Goal: Task Accomplishment & Management: Manage account settings

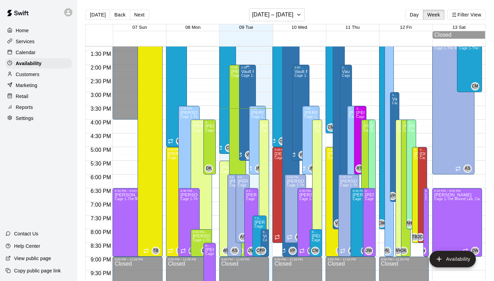
scroll to position [365, 0]
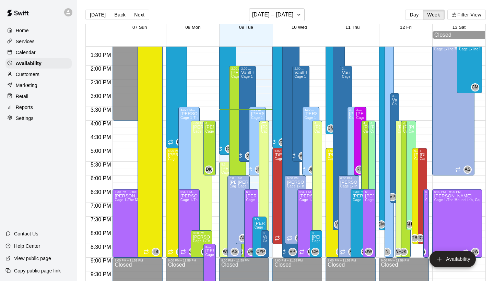
click at [266, 148] on div "[PERSON_NAME] Cage 1-The Mound Lab, Cage 2- The Launch Pad, Cage 3- The Boom Bo…" at bounding box center [264, 265] width 6 height 281
click at [266, 130] on icon "edit" at bounding box center [268, 133] width 8 height 8
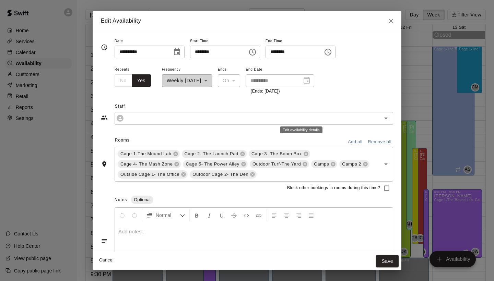
type input "**********"
click at [391, 21] on icon "Close" at bounding box center [391, 21] width 4 height 4
type input "**********"
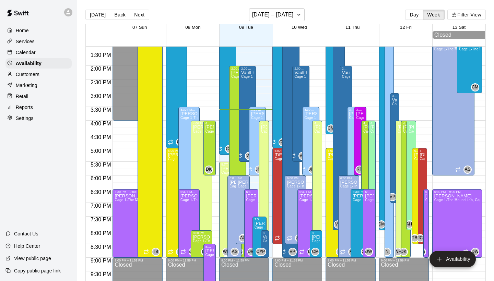
click at [225, 177] on icon "edit" at bounding box center [228, 174] width 8 height 8
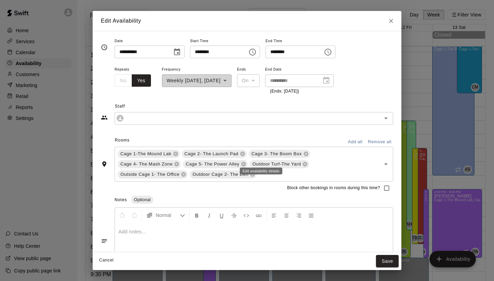
type input "**********"
click at [393, 22] on icon "Close" at bounding box center [391, 21] width 4 height 4
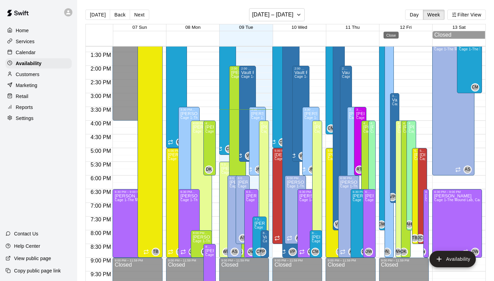
type input "**********"
click at [32, 54] on p "Calendar" at bounding box center [26, 52] width 20 height 7
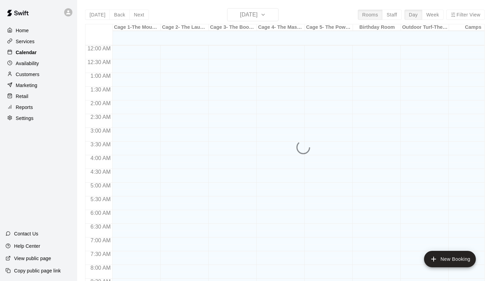
scroll to position [395, 0]
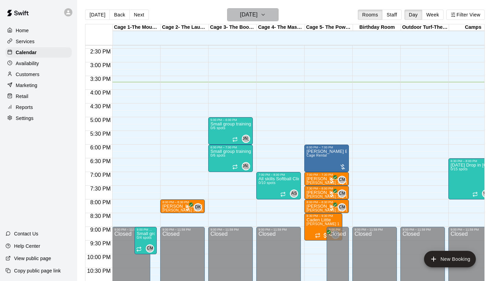
click at [240, 11] on h6 "[DATE]" at bounding box center [249, 15] width 18 height 10
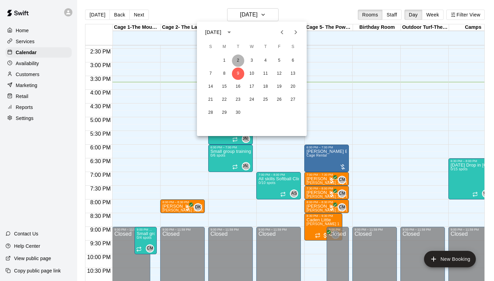
click at [237, 56] on button "2" at bounding box center [238, 61] width 12 height 12
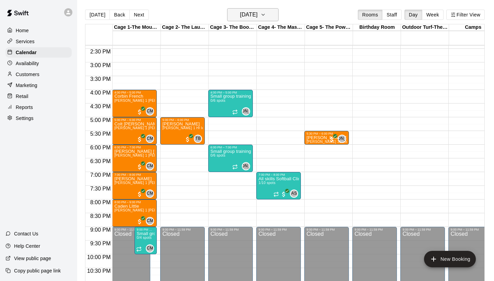
click at [269, 18] on button "Tuesday Sep 02" at bounding box center [252, 14] width 51 height 13
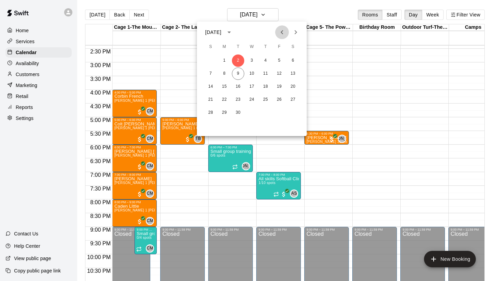
click at [284, 32] on icon "Previous month" at bounding box center [282, 32] width 8 height 8
click at [240, 112] on button "26" at bounding box center [238, 113] width 12 height 12
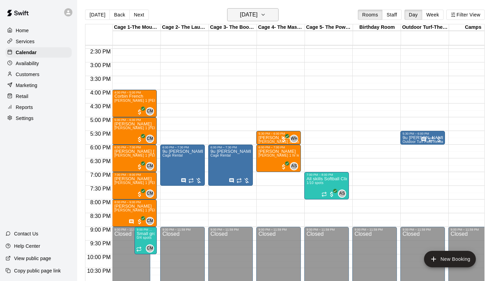
click at [269, 12] on button "Tuesday Aug 26" at bounding box center [252, 14] width 51 height 13
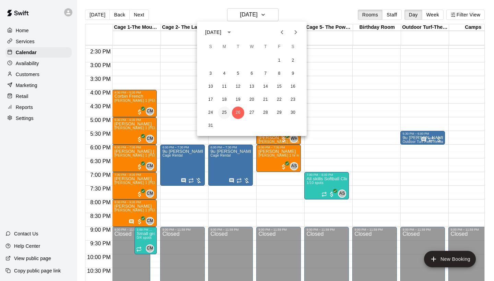
click at [225, 113] on button "25" at bounding box center [224, 113] width 12 height 12
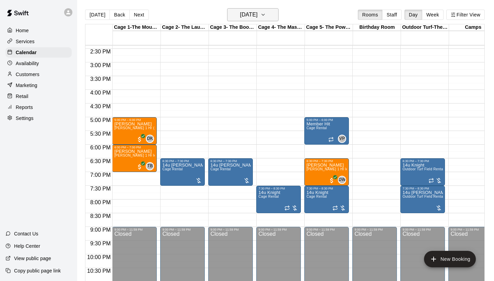
click at [258, 16] on h6 "Monday Aug 25" at bounding box center [249, 15] width 18 height 10
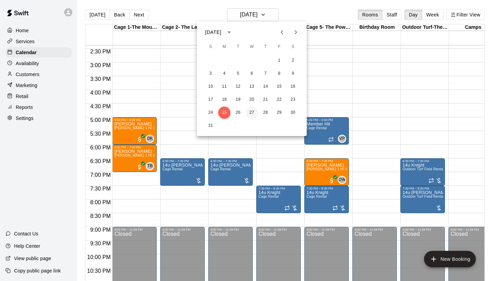
click at [252, 112] on button "27" at bounding box center [252, 113] width 12 height 12
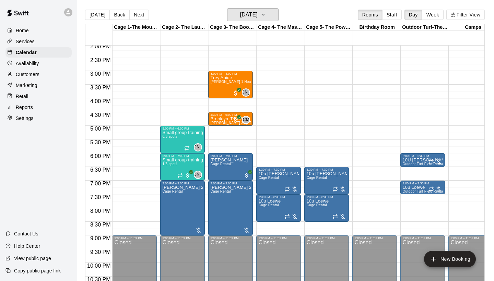
scroll to position [384, 0]
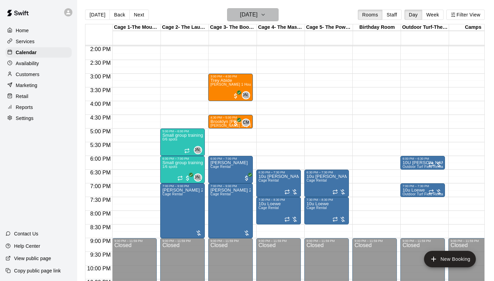
click at [258, 18] on h6 "Wednesday Aug 27" at bounding box center [249, 15] width 18 height 10
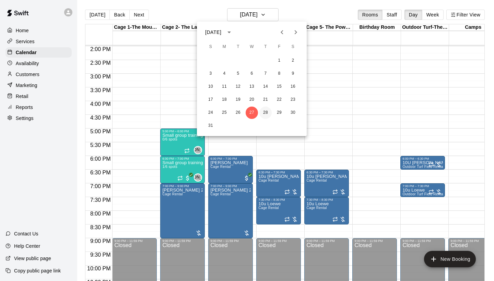
click at [266, 109] on button "28" at bounding box center [265, 113] width 12 height 12
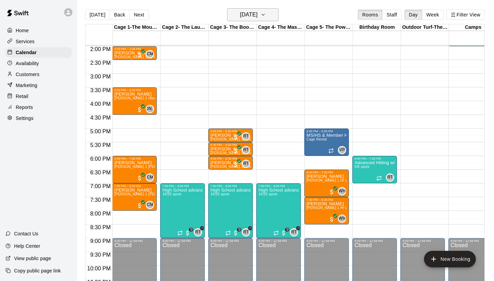
click at [258, 14] on h6 "Thursday Aug 28" at bounding box center [249, 15] width 18 height 10
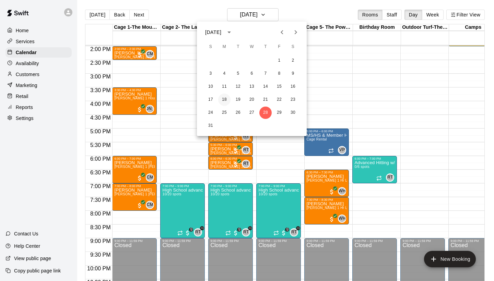
click at [228, 99] on button "18" at bounding box center [224, 100] width 12 height 12
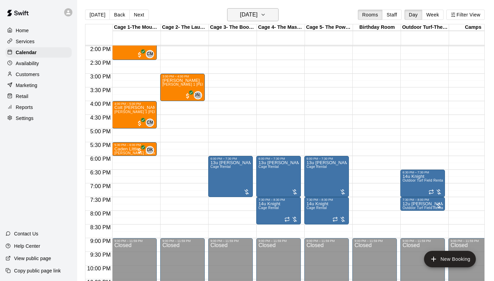
click at [244, 13] on h6 "Monday Aug 18" at bounding box center [249, 15] width 18 height 10
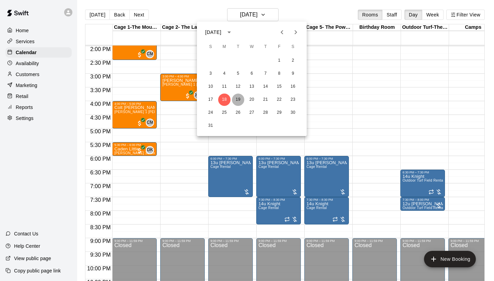
click at [237, 100] on button "19" at bounding box center [238, 100] width 12 height 12
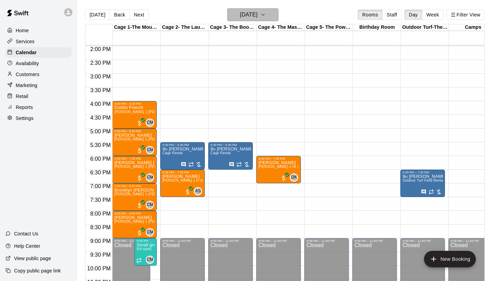
click at [244, 16] on h6 "Tuesday Aug 19" at bounding box center [249, 15] width 18 height 10
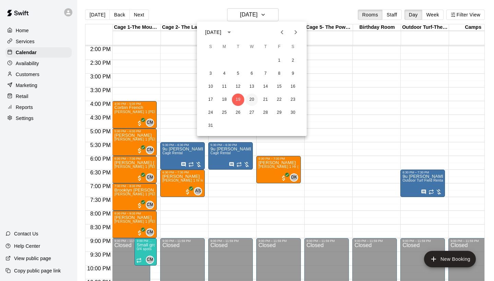
click at [251, 101] on button "20" at bounding box center [252, 100] width 12 height 12
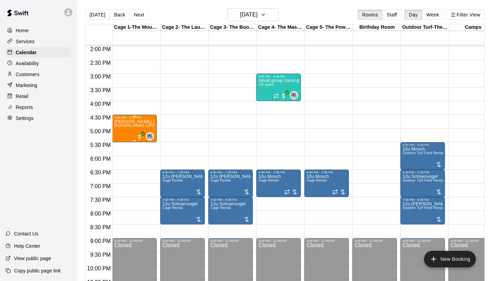
click at [135, 131] on div "Crosby Carr Jeremy Almaguer 1 Hr Lesson (hitting, fielding)" at bounding box center [134, 259] width 40 height 281
click at [123, 143] on img "edit" at bounding box center [122, 143] width 8 height 8
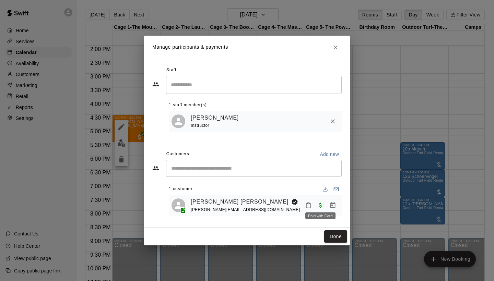
click at [321, 206] on span "Paid with Card" at bounding box center [320, 205] width 12 height 6
click at [335, 47] on icon "Close" at bounding box center [336, 47] width 4 height 4
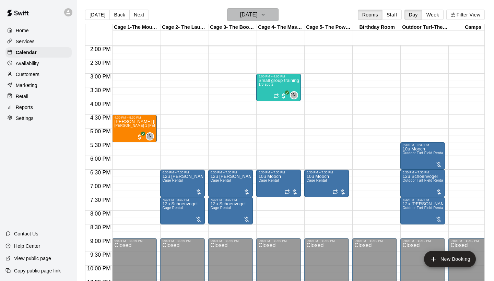
click at [258, 18] on h6 "Wednesday Aug 20" at bounding box center [249, 15] width 18 height 10
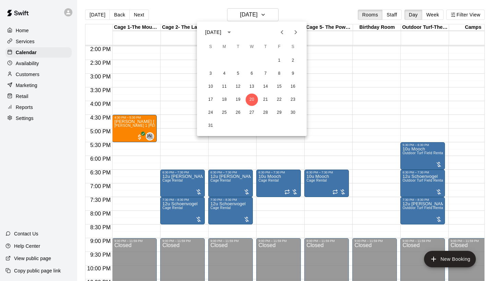
click at [295, 33] on icon "Next month" at bounding box center [296, 32] width 8 height 8
click at [239, 74] on button "9" at bounding box center [238, 74] width 12 height 12
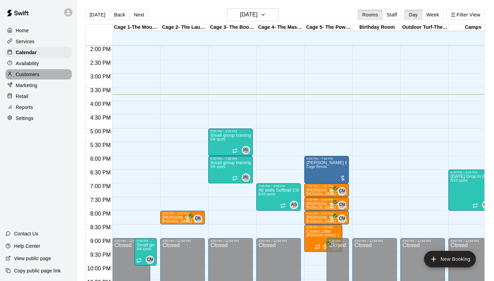
click at [34, 77] on p "Customers" at bounding box center [28, 74] width 24 height 7
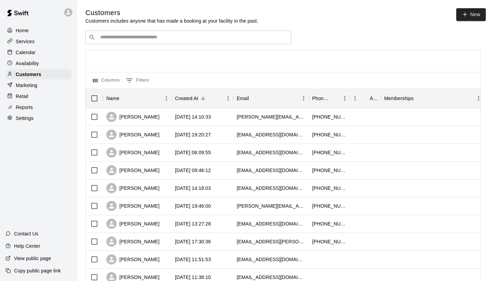
click at [243, 33] on div "​ ​" at bounding box center [188, 38] width 206 height 14
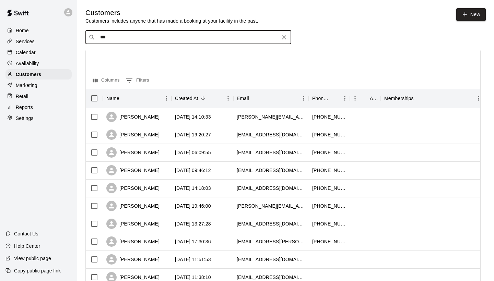
type input "****"
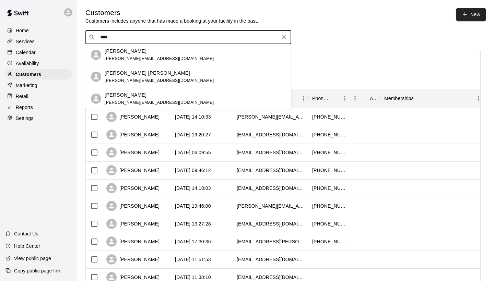
click at [124, 56] on div "Haley Carr haley@239mgt.com" at bounding box center [159, 55] width 109 height 15
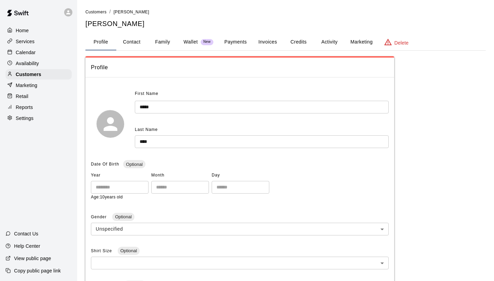
click at [336, 43] on button "Activity" at bounding box center [329, 42] width 31 height 16
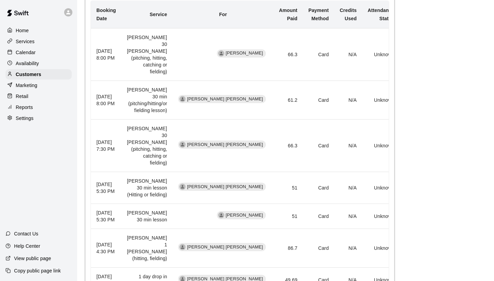
scroll to position [168, 0]
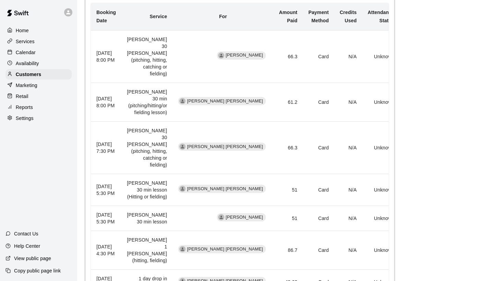
click at [28, 55] on p "Calendar" at bounding box center [26, 52] width 20 height 7
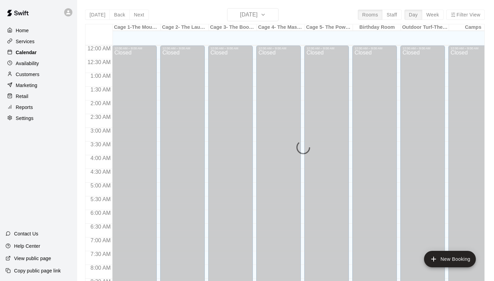
scroll to position [395, 0]
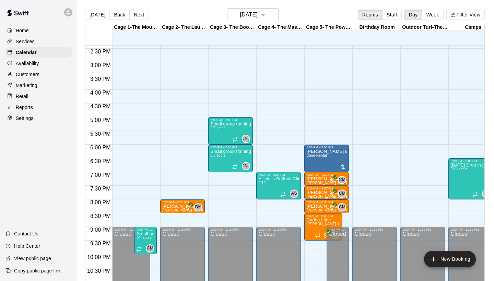
click at [312, 199] on icon "edit" at bounding box center [314, 198] width 6 height 6
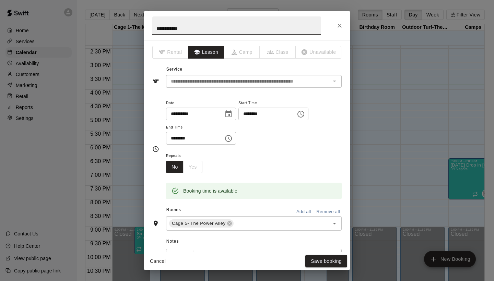
click at [339, 26] on icon "Close" at bounding box center [340, 26] width 4 height 4
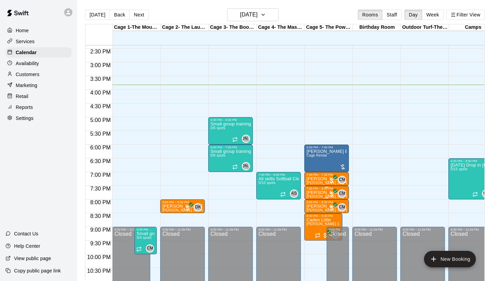
click at [316, 193] on p "[PERSON_NAME] [PERSON_NAME]" at bounding box center [326, 193] width 40 height 0
click at [312, 219] on img "edit" at bounding box center [314, 217] width 8 height 8
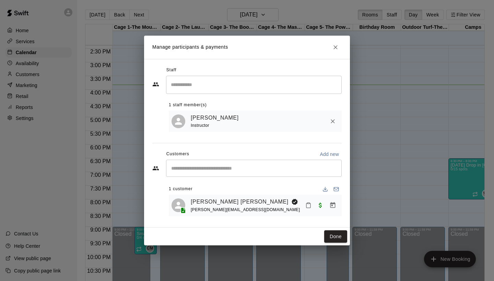
click at [190, 88] on input "Search staff" at bounding box center [254, 85] width 170 height 12
click at [183, 108] on li "Jacob Coats Instructor" at bounding box center [254, 105] width 176 height 23
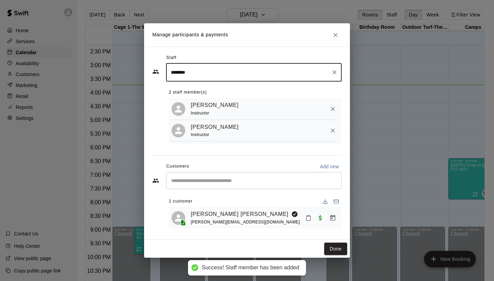
type input "********"
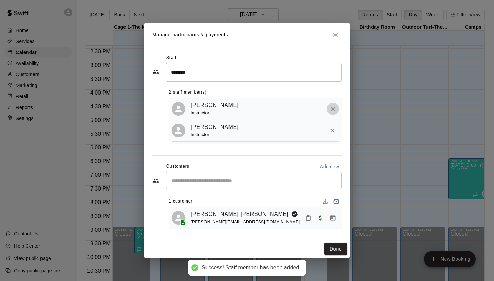
click at [332, 109] on icon "Remove" at bounding box center [332, 109] width 7 height 7
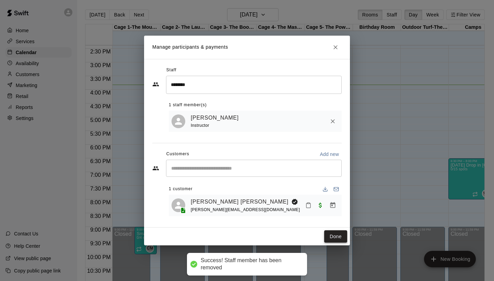
click at [335, 239] on button "Done" at bounding box center [335, 237] width 23 height 13
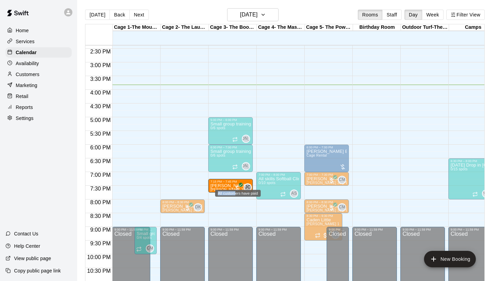
drag, startPoint x: 321, startPoint y: 193, endPoint x: 235, endPoint y: 192, distance: 85.1
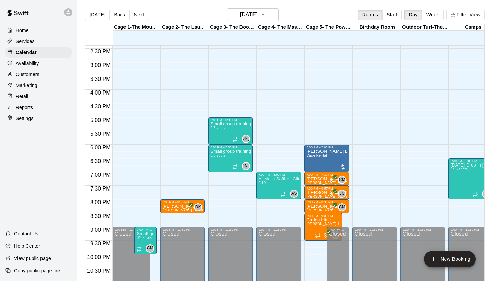
click at [324, 193] on p "[PERSON_NAME] [PERSON_NAME]" at bounding box center [326, 193] width 40 height 0
click at [321, 178] on div at bounding box center [247, 140] width 494 height 281
click at [326, 183] on span "[PERSON_NAME] 30 [PERSON_NAME] (pitching, hitting, catching or fielding)" at bounding box center [369, 183] width 127 height 4
click at [314, 189] on icon "edit" at bounding box center [314, 189] width 6 height 6
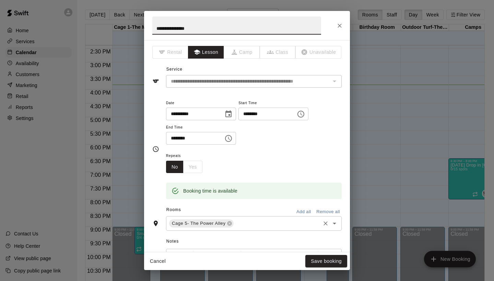
click at [333, 223] on icon "Open" at bounding box center [334, 224] width 8 height 8
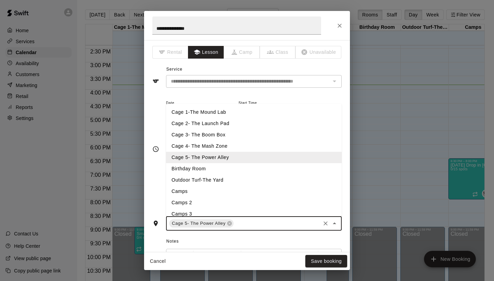
click at [197, 111] on li "Cage 1-The Mound Lab" at bounding box center [254, 112] width 176 height 11
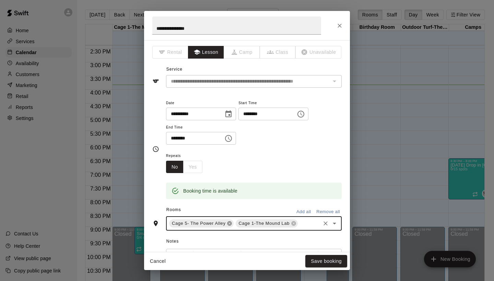
click at [230, 224] on icon at bounding box center [230, 224] width 4 height 4
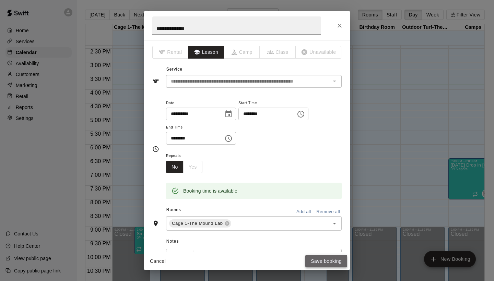
click at [319, 261] on button "Save booking" at bounding box center [326, 261] width 42 height 13
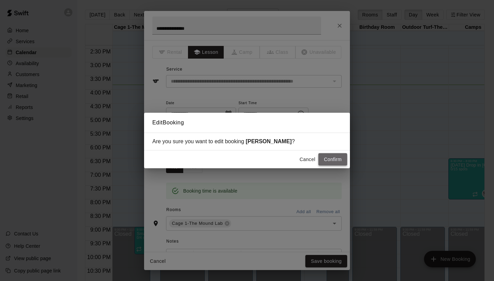
click at [336, 158] on button "Confirm" at bounding box center [332, 159] width 29 height 13
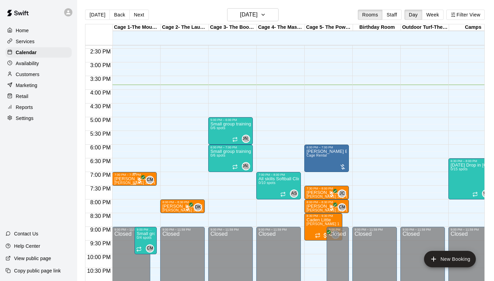
click at [128, 179] on p "[PERSON_NAME]" at bounding box center [134, 179] width 40 height 0
click at [123, 188] on icon "edit" at bounding box center [121, 187] width 8 height 8
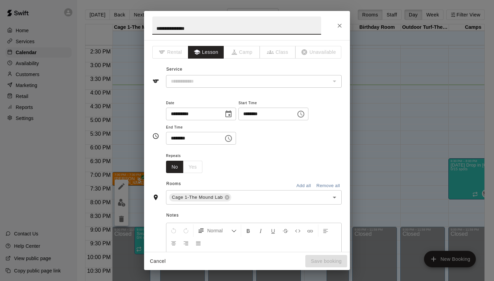
type input "**********"
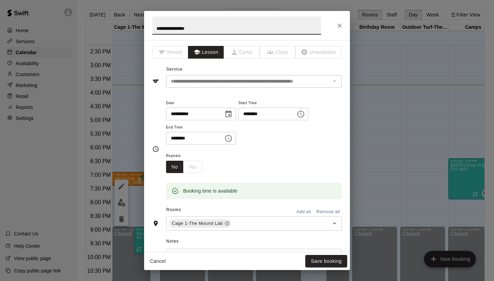
click at [259, 117] on input "********" at bounding box center [265, 114] width 53 height 13
click at [257, 115] on input "********" at bounding box center [265, 114] width 53 height 13
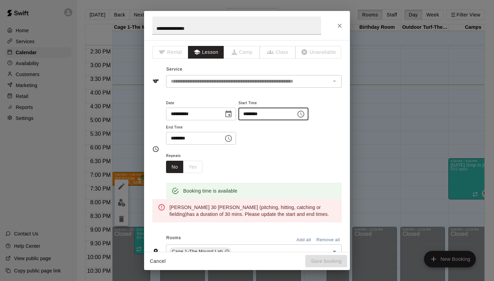
type input "********"
click at [167, 139] on input "********" at bounding box center [192, 138] width 53 height 13
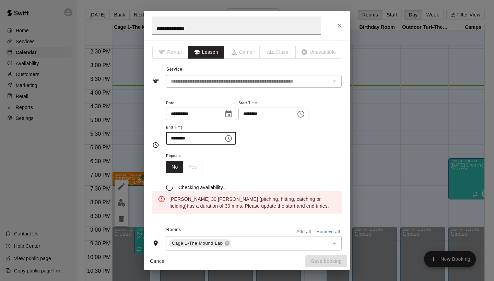
type input "********"
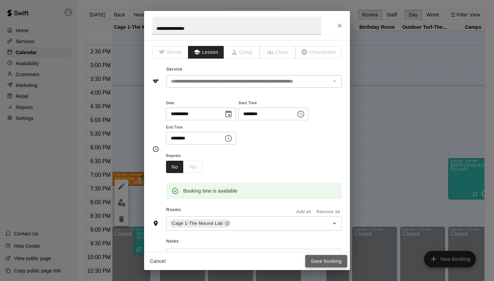
click at [329, 265] on button "Save booking" at bounding box center [326, 261] width 42 height 13
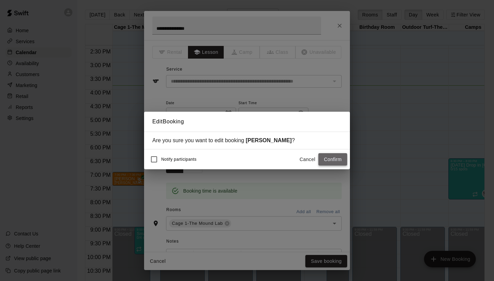
click at [329, 159] on button "Confirm" at bounding box center [332, 159] width 29 height 13
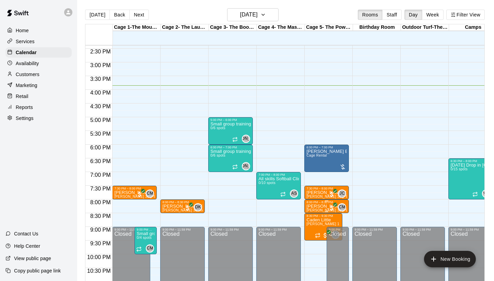
click at [321, 204] on div "8:00 PM – 8:30 PM" at bounding box center [326, 202] width 40 height 3
click at [314, 209] on icon "edit" at bounding box center [314, 208] width 8 height 8
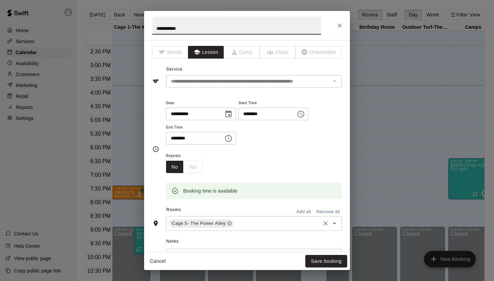
click at [325, 222] on icon "Clear" at bounding box center [326, 224] width 4 height 4
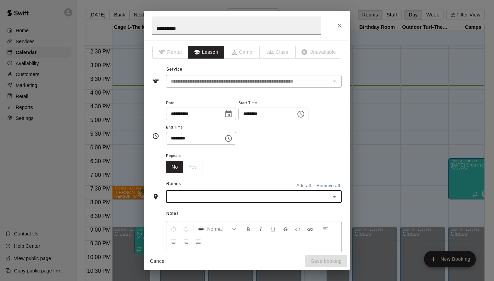
click at [336, 196] on icon "Open" at bounding box center [334, 197] width 8 height 8
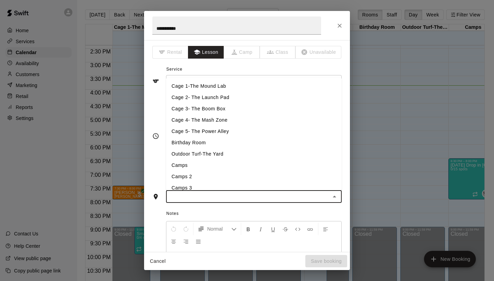
click at [199, 84] on li "Cage 1-The Mound Lab" at bounding box center [254, 86] width 176 height 11
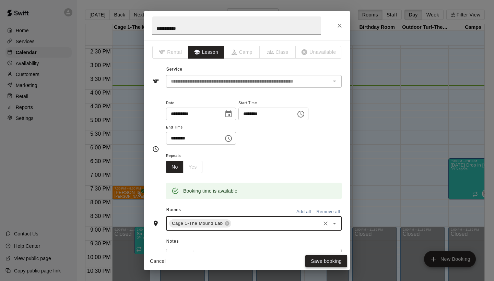
click at [318, 263] on button "Save booking" at bounding box center [326, 261] width 42 height 13
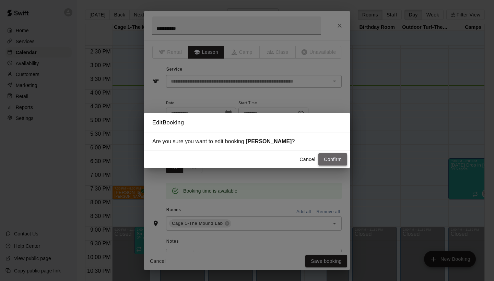
click at [340, 157] on button "Confirm" at bounding box center [332, 159] width 29 height 13
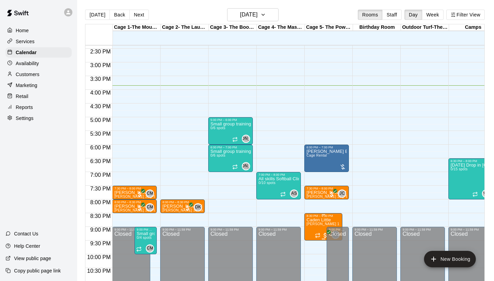
click at [317, 226] on span "[PERSON_NAME] 1 [PERSON_NAME] (pitching, hitting, catching or fielding)" at bounding box center [368, 224] width 125 height 4
click at [315, 228] on icon "edit" at bounding box center [314, 230] width 8 height 8
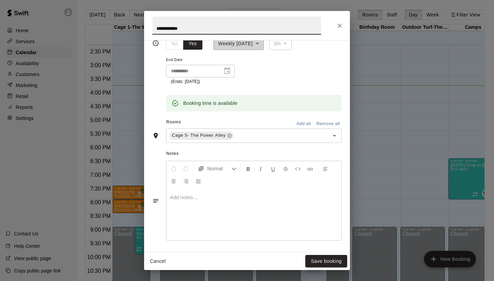
scroll to position [128, 0]
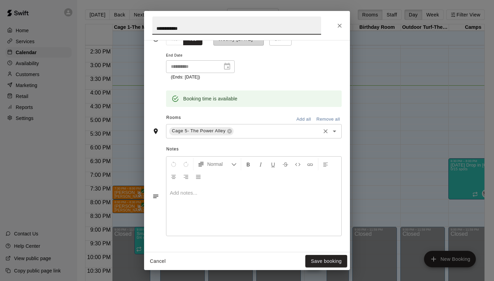
click at [333, 128] on icon "Open" at bounding box center [334, 131] width 8 height 8
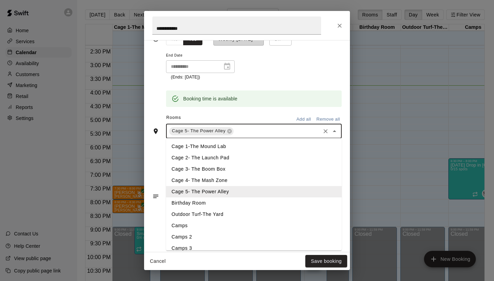
click at [244, 144] on li "Cage 1-The Mound Lab" at bounding box center [254, 146] width 176 height 11
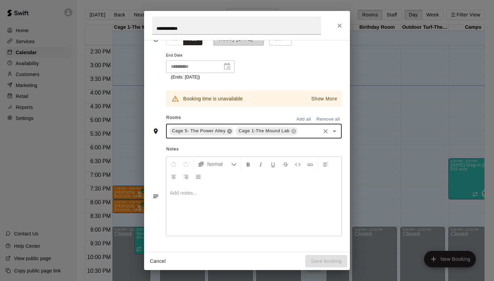
click at [232, 129] on icon at bounding box center [230, 131] width 4 height 4
click at [340, 26] on icon "Close" at bounding box center [339, 25] width 7 height 7
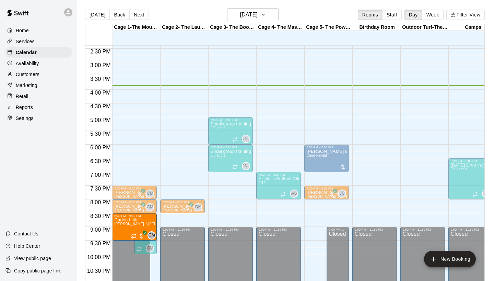
drag, startPoint x: 316, startPoint y: 227, endPoint x: 121, endPoint y: 231, distance: 194.6
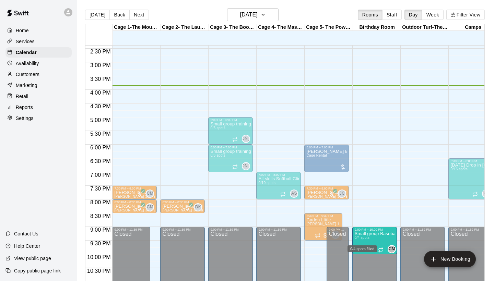
drag, startPoint x: 144, startPoint y: 236, endPoint x: 362, endPoint y: 239, distance: 217.6
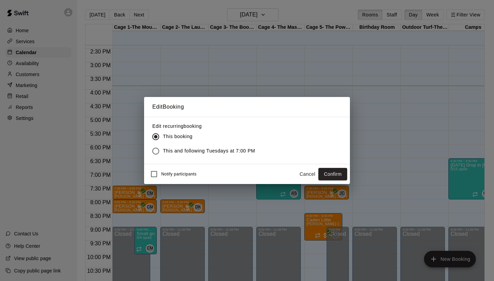
click at [223, 151] on span "This and following Tuesdays at 7:00 PM" at bounding box center [209, 151] width 92 height 7
click at [339, 172] on button "Confirm" at bounding box center [332, 174] width 29 height 13
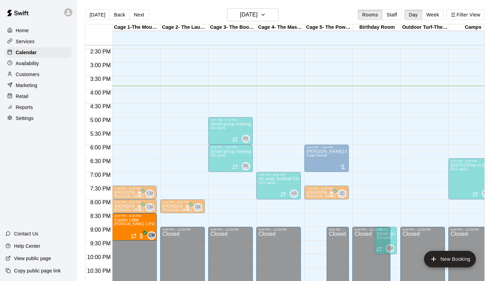
drag, startPoint x: 323, startPoint y: 224, endPoint x: 117, endPoint y: 230, distance: 206.0
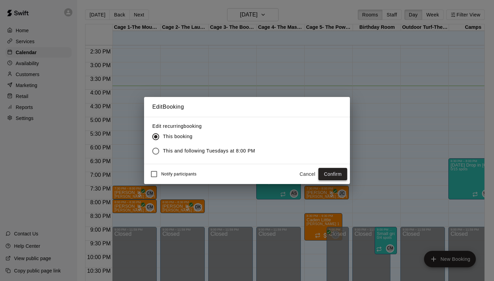
click at [338, 175] on button "Confirm" at bounding box center [332, 174] width 29 height 13
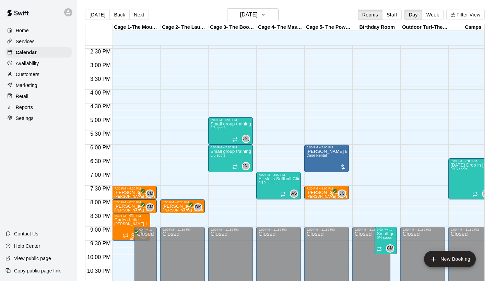
click at [128, 220] on p "Caden Little" at bounding box center [131, 220] width 34 height 0
click at [123, 228] on icon "edit" at bounding box center [121, 228] width 6 height 6
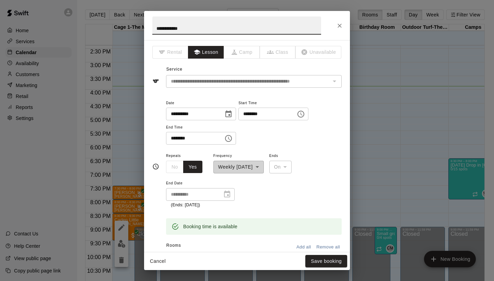
click at [340, 24] on icon "Close" at bounding box center [339, 25] width 7 height 7
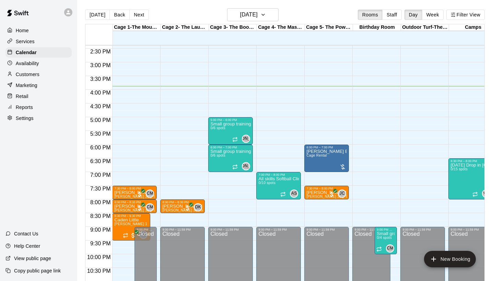
click at [38, 74] on p "Customers" at bounding box center [28, 74] width 24 height 7
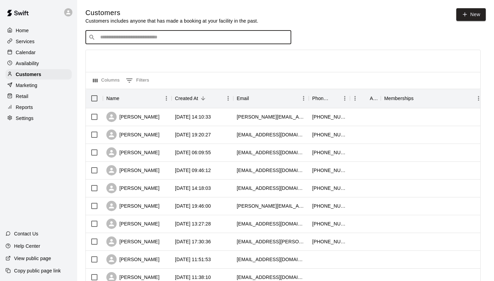
click at [128, 39] on input "Search customers by name or email" at bounding box center [193, 37] width 190 height 7
type input "****"
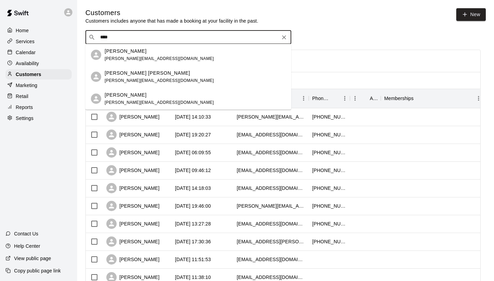
click at [126, 55] on div "Haley Carr haley@239mgt.com" at bounding box center [159, 55] width 109 height 15
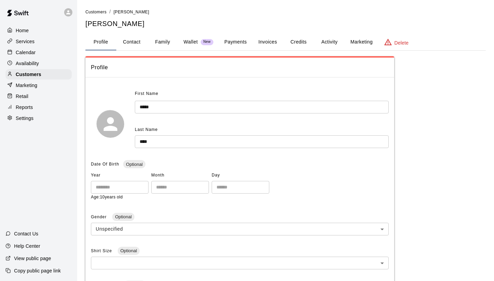
click at [194, 41] on p "Wallet" at bounding box center [191, 41] width 14 height 7
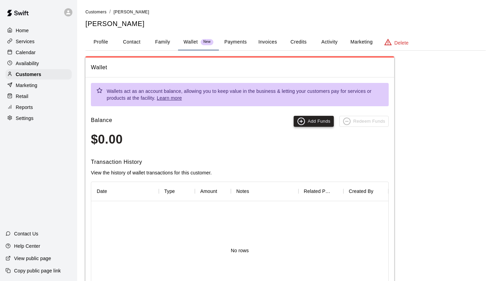
click at [313, 124] on button "Add Funds" at bounding box center [314, 121] width 40 height 11
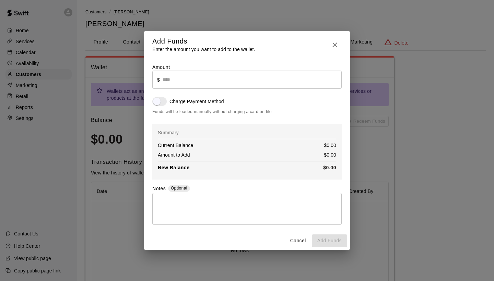
click at [199, 83] on input "text" at bounding box center [252, 80] width 179 height 18
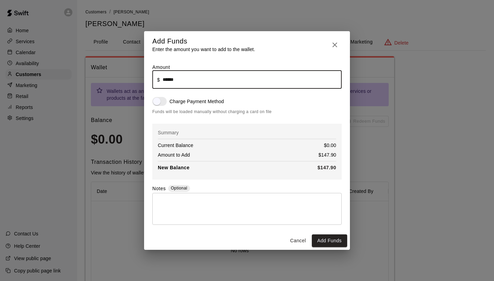
type input "******"
click at [244, 181] on div "Amount ​ $ ****** ​ Charge Payment Method Funds will be loaded manually without…" at bounding box center [246, 144] width 189 height 161
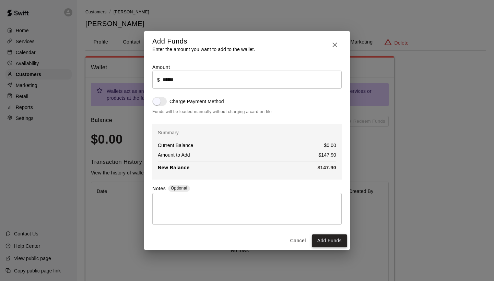
click at [325, 244] on button "Add Funds" at bounding box center [329, 241] width 35 height 13
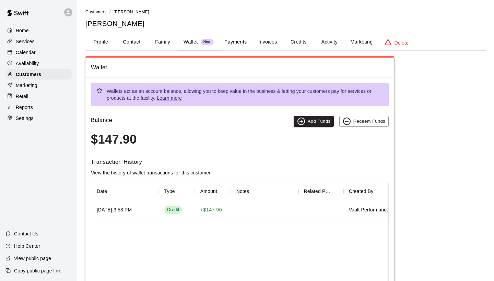
click at [26, 31] on p "Home" at bounding box center [22, 30] width 13 height 7
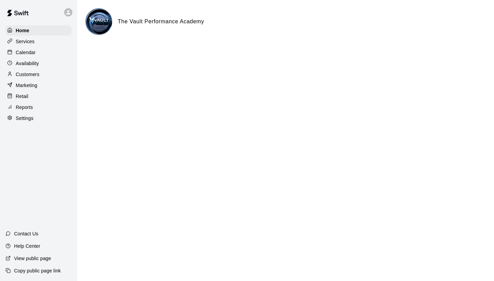
click at [36, 77] on p "Customers" at bounding box center [28, 74] width 24 height 7
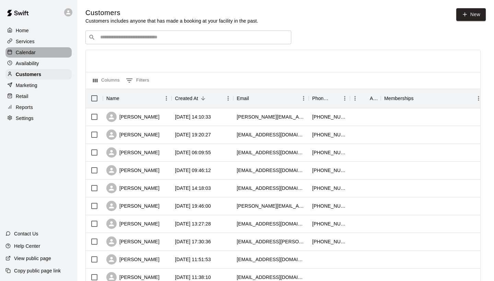
click at [26, 53] on p "Calendar" at bounding box center [26, 52] width 20 height 7
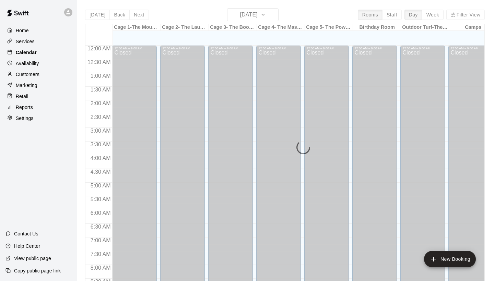
scroll to position [395, 0]
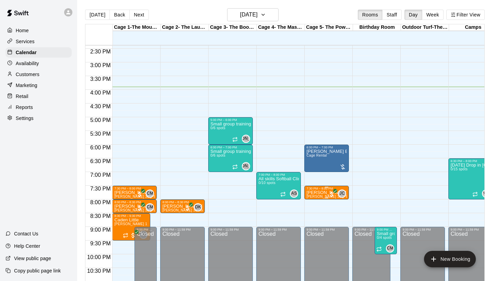
click at [311, 197] on span "[PERSON_NAME] 30 [PERSON_NAME] (pitching, hitting, catching or fielding)" at bounding box center [369, 197] width 127 height 4
click at [28, 44] on div at bounding box center [247, 140] width 494 height 281
click at [28, 44] on p "Services" at bounding box center [25, 41] width 19 height 7
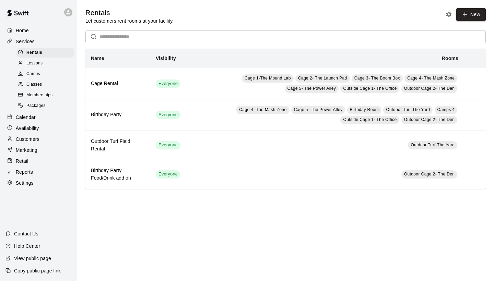
click at [32, 62] on span "Lessons" at bounding box center [34, 63] width 16 height 7
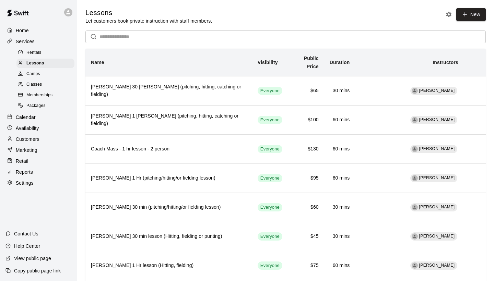
click at [25, 136] on p "Customers" at bounding box center [28, 139] width 24 height 7
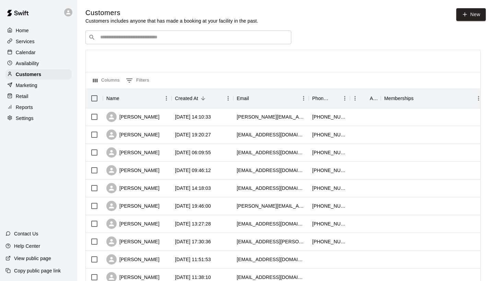
click at [117, 37] on input "Search customers by name or email" at bounding box center [193, 37] width 190 height 7
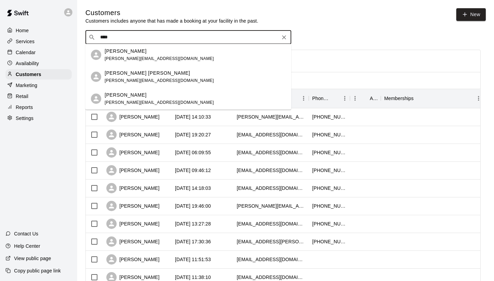
type input "****"
click at [22, 31] on p "Home" at bounding box center [22, 30] width 13 height 7
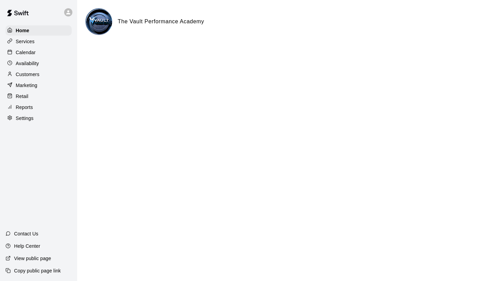
click at [29, 73] on p "Customers" at bounding box center [28, 74] width 24 height 7
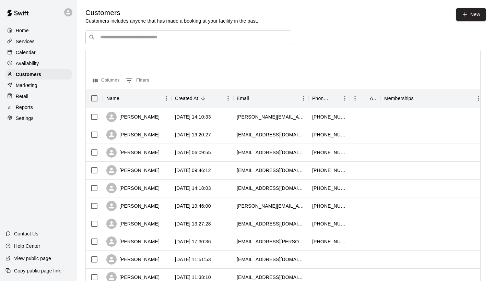
click at [116, 41] on div "​ ​" at bounding box center [188, 38] width 206 height 14
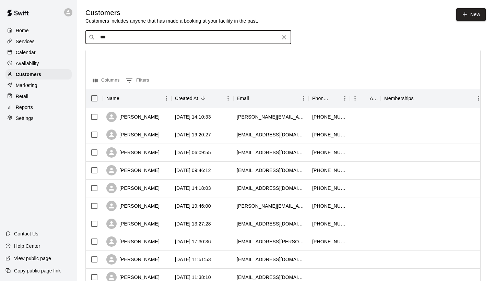
type input "****"
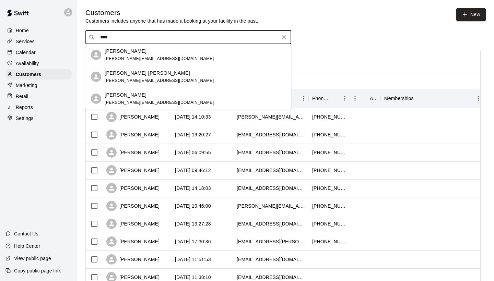
click at [123, 57] on span "[PERSON_NAME][EMAIL_ADDRESS][DOMAIN_NAME]" at bounding box center [159, 58] width 109 height 5
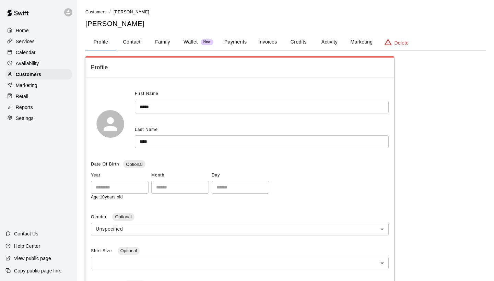
click at [184, 43] on p "Wallet" at bounding box center [191, 41] width 14 height 7
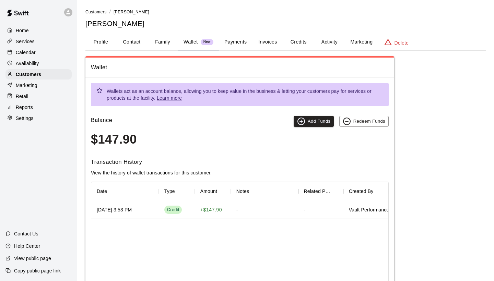
click at [272, 208] on div "-" at bounding box center [265, 210] width 68 height 18
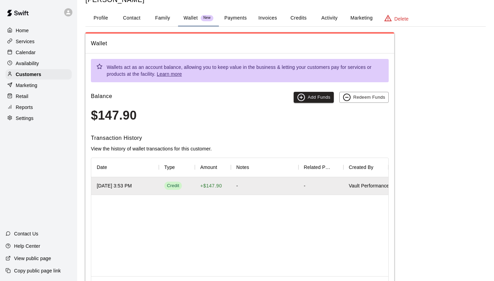
scroll to position [31, 0]
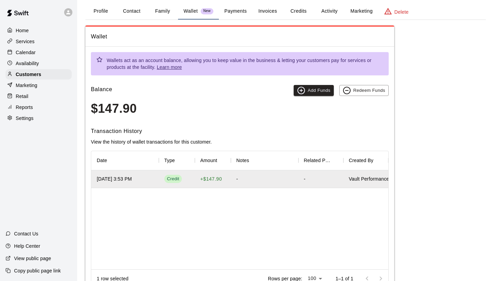
click at [271, 178] on div "-" at bounding box center [265, 180] width 68 height 18
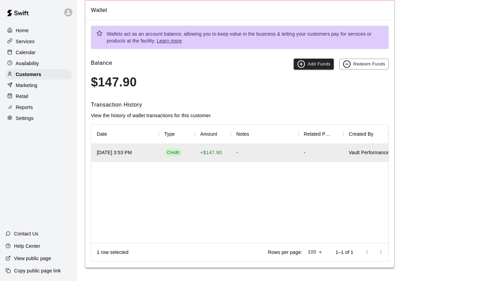
scroll to position [57, 0]
click at [270, 159] on div "-" at bounding box center [265, 153] width 68 height 18
click at [357, 61] on button "Redeem Funds" at bounding box center [363, 64] width 49 height 11
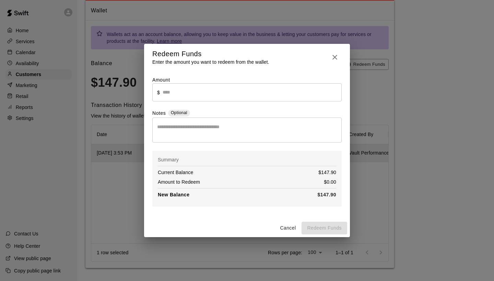
click at [178, 96] on input "text" at bounding box center [252, 92] width 179 height 18
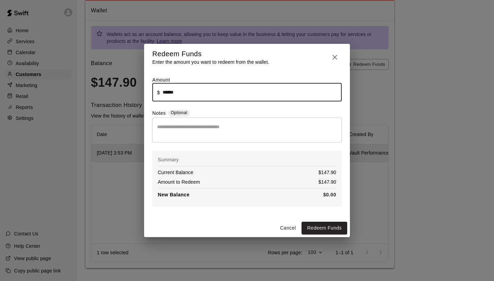
type input "******"
click at [194, 128] on textarea at bounding box center [247, 131] width 180 height 14
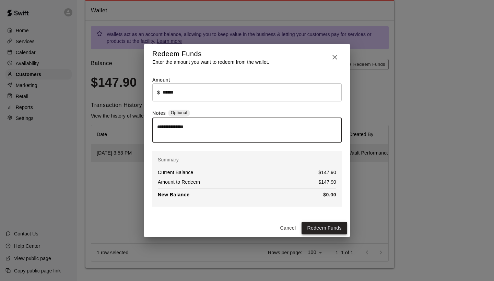
type textarea "**********"
click at [310, 225] on button "Redeem Funds" at bounding box center [325, 228] width 46 height 13
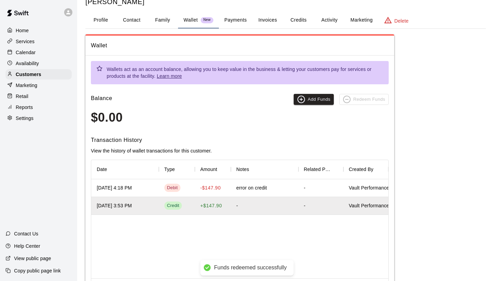
scroll to position [21, 0]
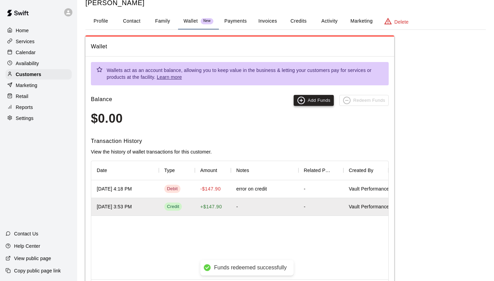
click at [313, 103] on button "Add Funds" at bounding box center [314, 100] width 40 height 11
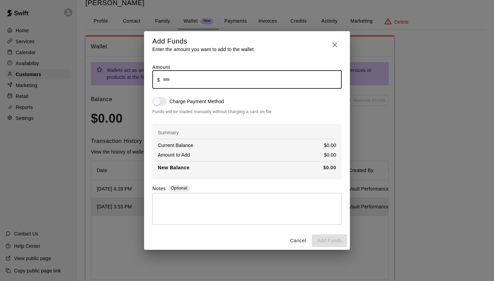
click at [285, 86] on input "text" at bounding box center [252, 80] width 179 height 18
type input "******"
click at [195, 221] on div "* ​" at bounding box center [246, 209] width 189 height 32
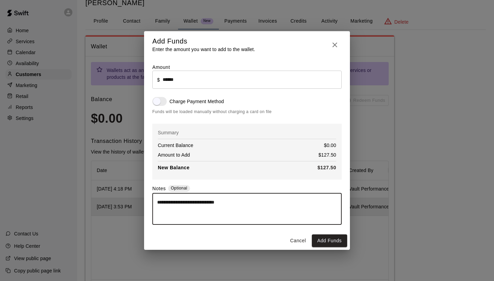
click at [185, 203] on textarea "**********" at bounding box center [247, 209] width 180 height 21
type textarea "**********"
click at [319, 240] on button "Add Funds" at bounding box center [329, 241] width 35 height 13
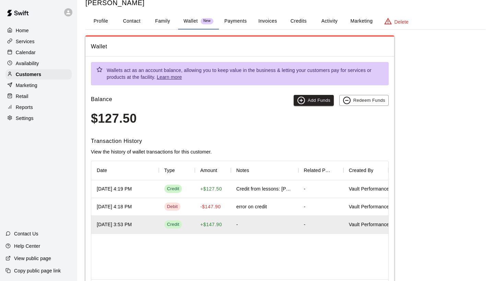
scroll to position [0, 0]
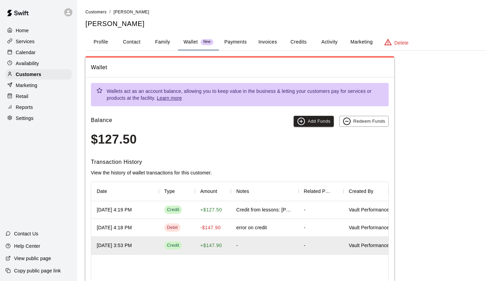
click at [106, 40] on button "Profile" at bounding box center [100, 42] width 31 height 16
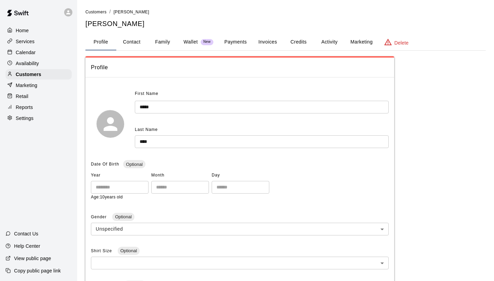
click at [33, 26] on div "Home" at bounding box center [38, 30] width 66 height 10
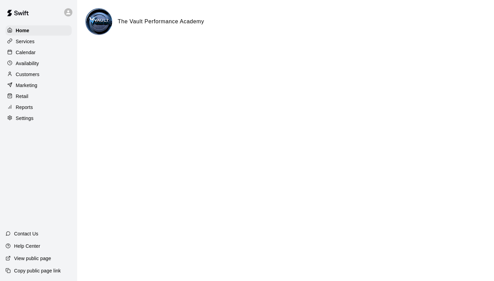
click at [26, 42] on p "Services" at bounding box center [25, 41] width 19 height 7
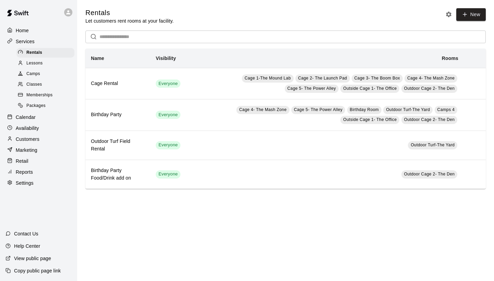
click at [35, 87] on div "Classes" at bounding box center [45, 85] width 58 height 10
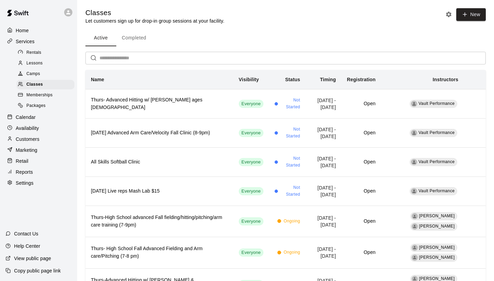
click at [133, 60] on input "text" at bounding box center [293, 58] width 386 height 13
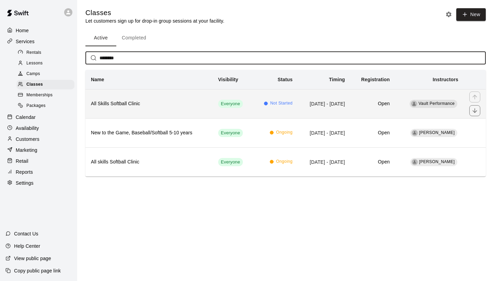
type input "********"
click at [151, 115] on th "All Skills Softball Clinic" at bounding box center [148, 103] width 127 height 29
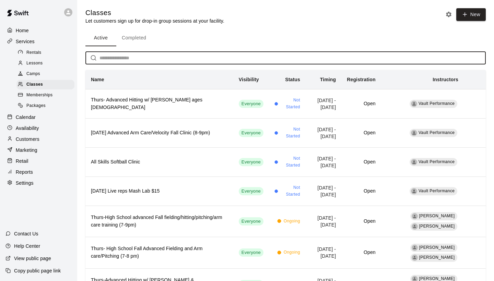
click at [169, 62] on input "text" at bounding box center [293, 58] width 386 height 13
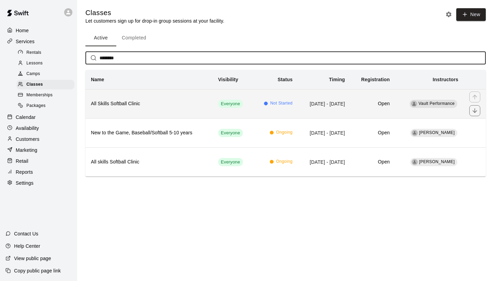
type input "********"
click at [188, 105] on h6 "All Skills Softball Clinic" at bounding box center [149, 104] width 116 height 8
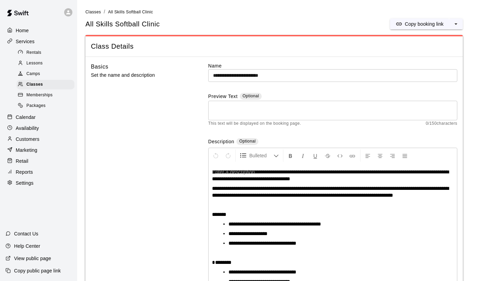
scroll to position [60, 0]
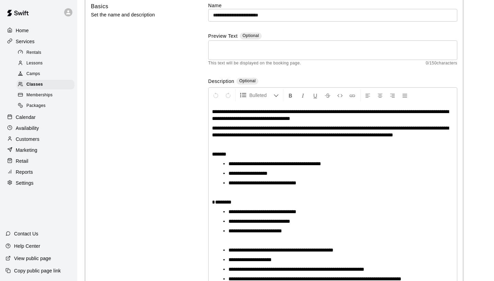
click at [244, 147] on p at bounding box center [333, 144] width 242 height 7
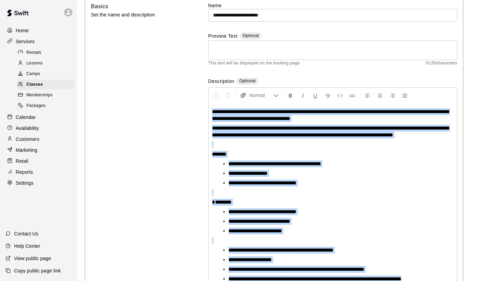
copy div "**********"
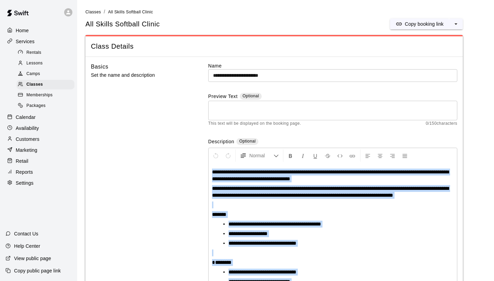
scroll to position [0, 0]
click at [428, 24] on p "Copy booking link" at bounding box center [424, 24] width 39 height 7
click at [25, 115] on p "Calendar" at bounding box center [26, 117] width 20 height 7
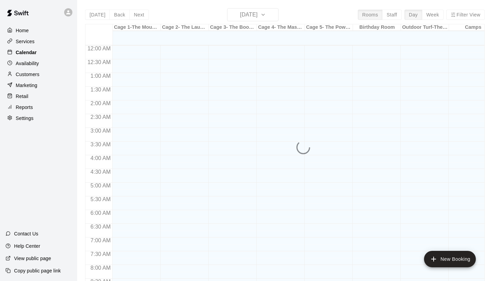
scroll to position [395, 0]
